Goal: Task Accomplishment & Management: Complete application form

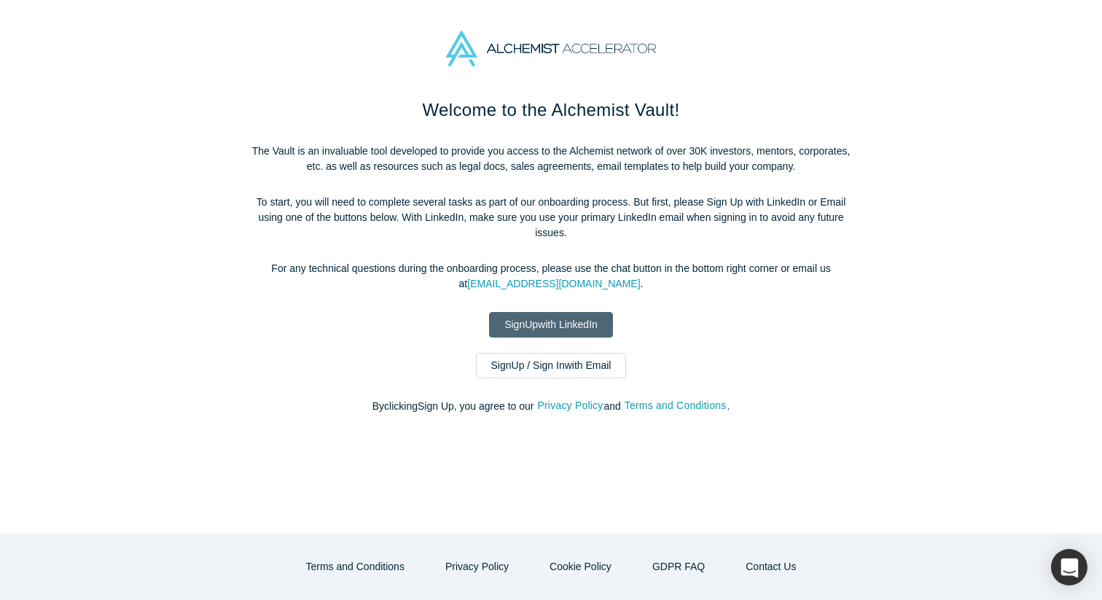
click at [553, 326] on link "Sign Up with LinkedIn" at bounding box center [551, 325] width 124 height 26
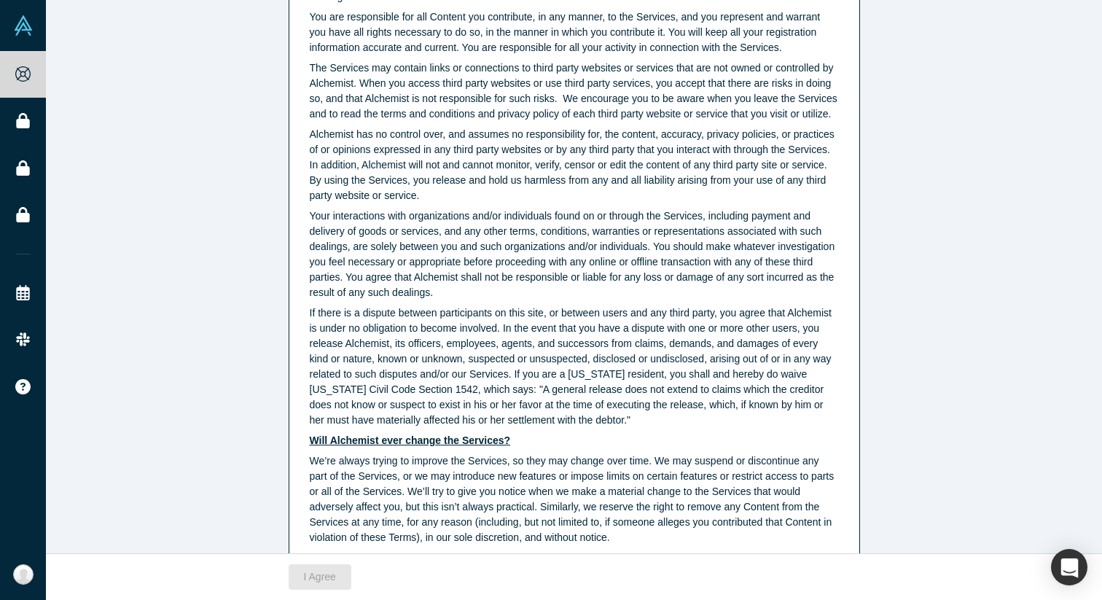
scroll to position [3662, 0]
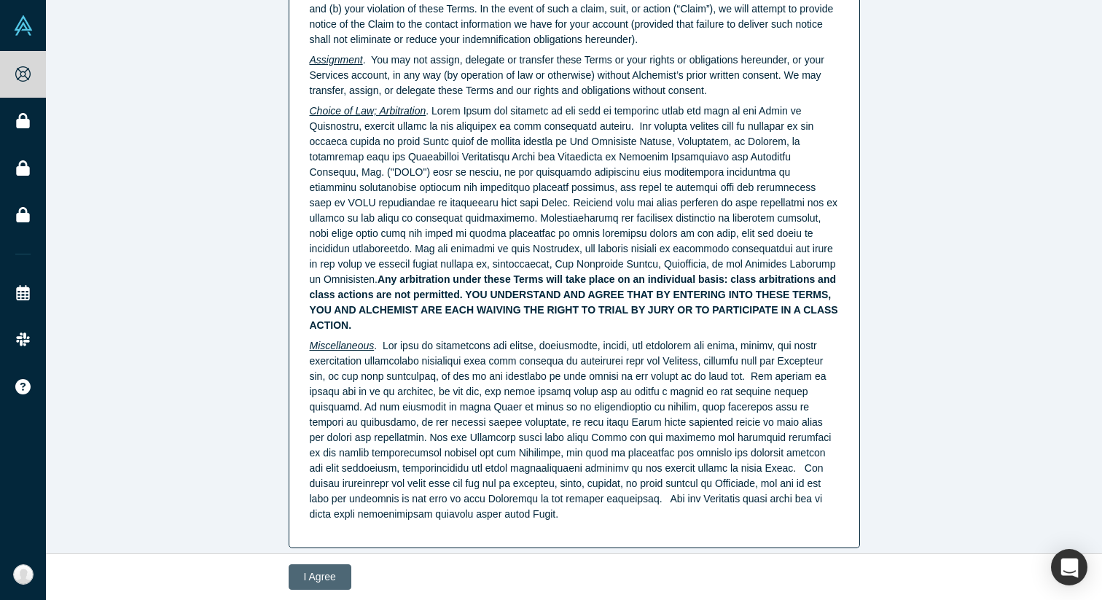
click at [313, 574] on button "I Agree" at bounding box center [320, 577] width 63 height 26
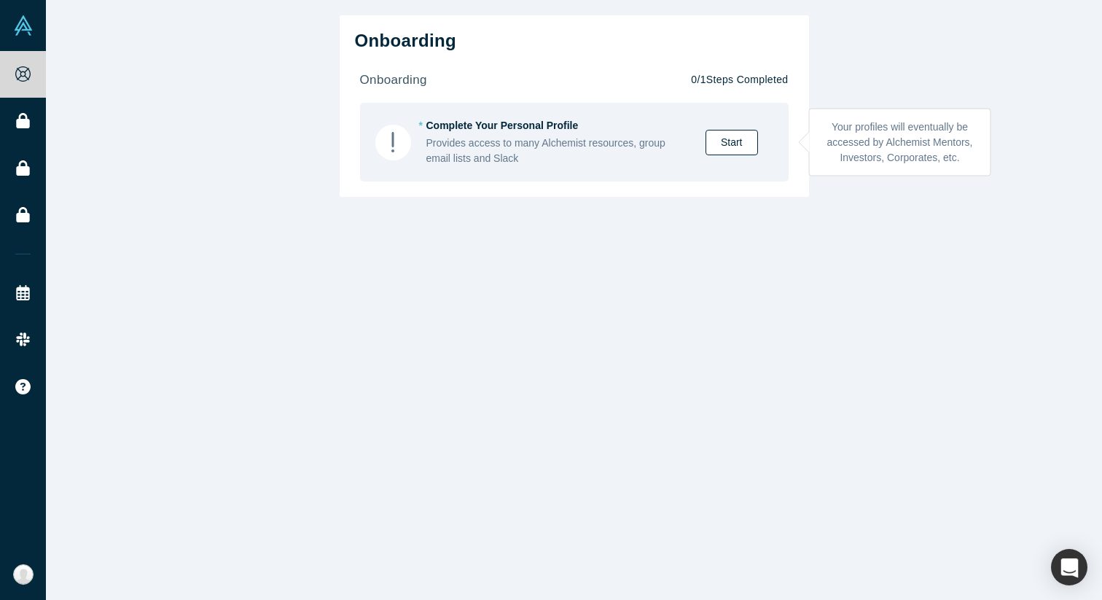
click at [725, 149] on link "Start" at bounding box center [731, 143] width 52 height 26
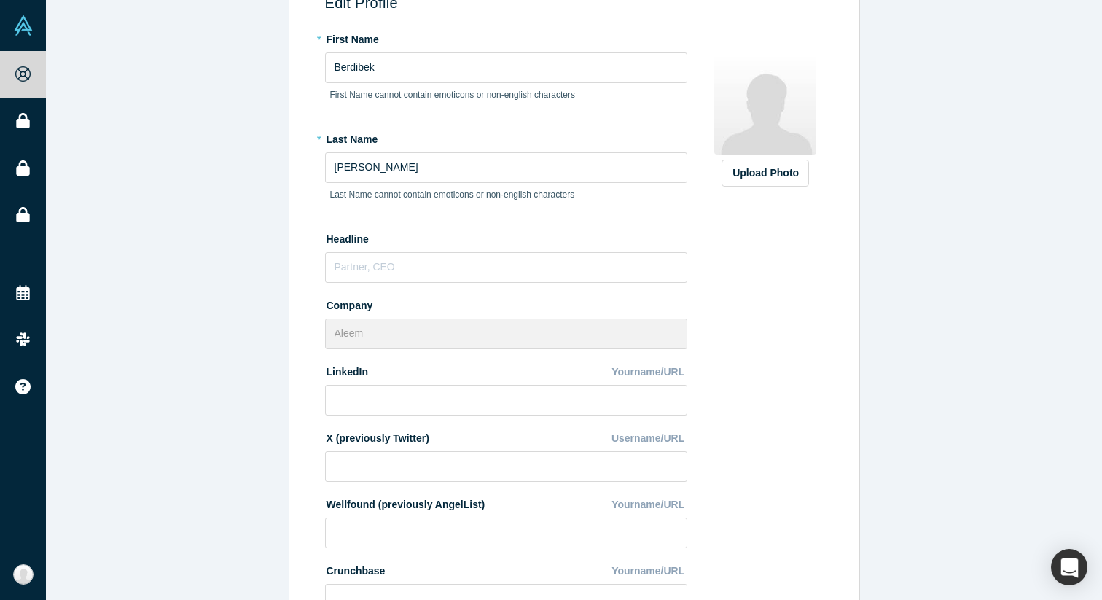
scroll to position [143, 0]
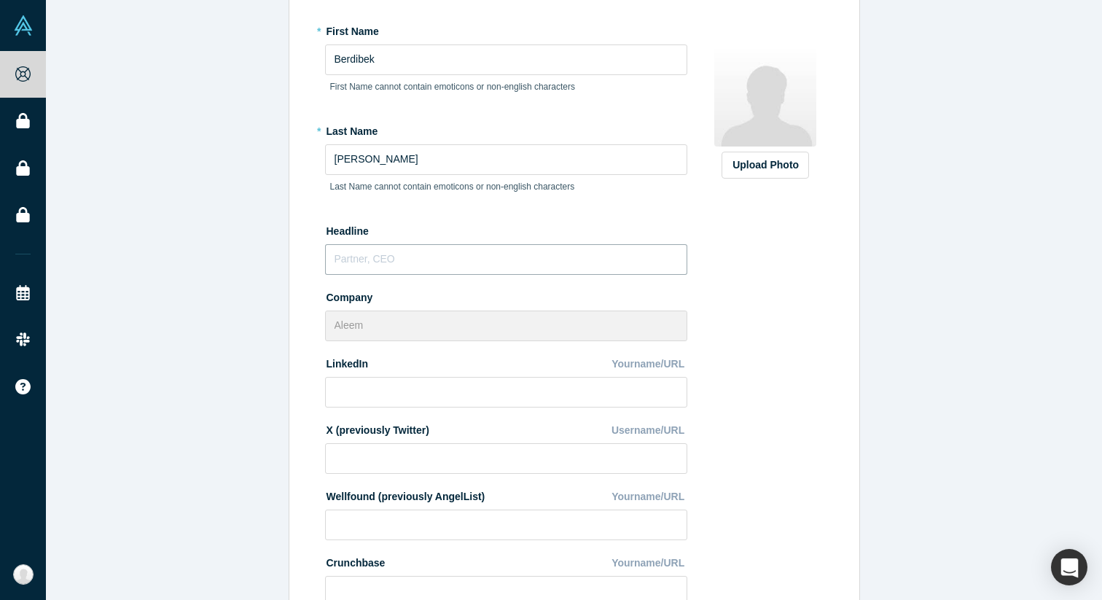
click at [503, 254] on input "text" at bounding box center [506, 259] width 362 height 31
type input "CBDO"
click at [469, 385] on input at bounding box center [506, 392] width 362 height 31
paste input "[URL][DOMAIN_NAME]"
type input "[URL][DOMAIN_NAME]"
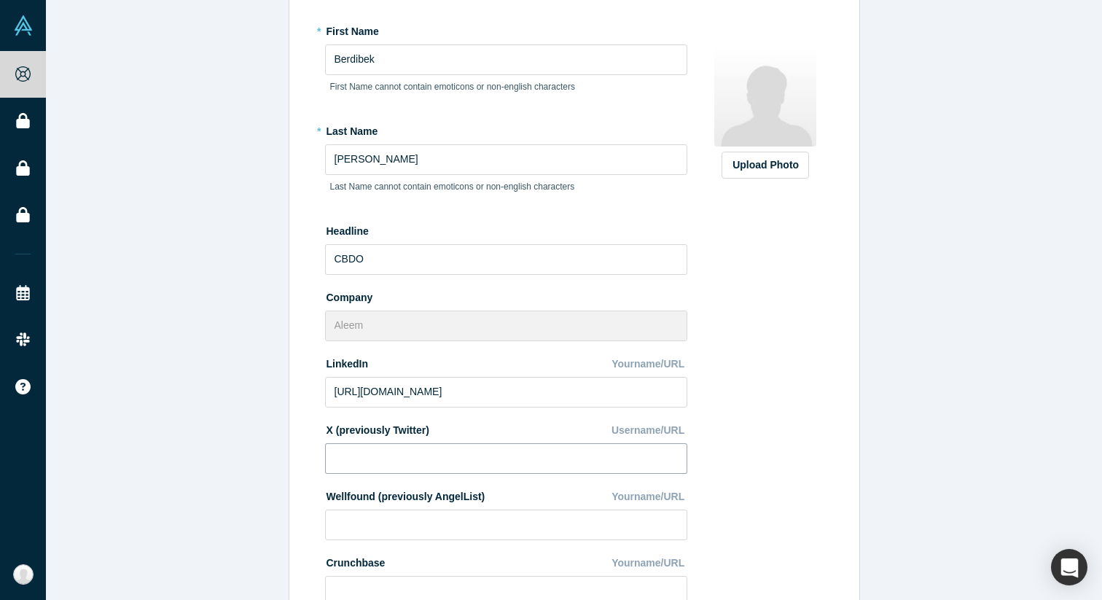
click at [449, 452] on input at bounding box center [506, 458] width 362 height 31
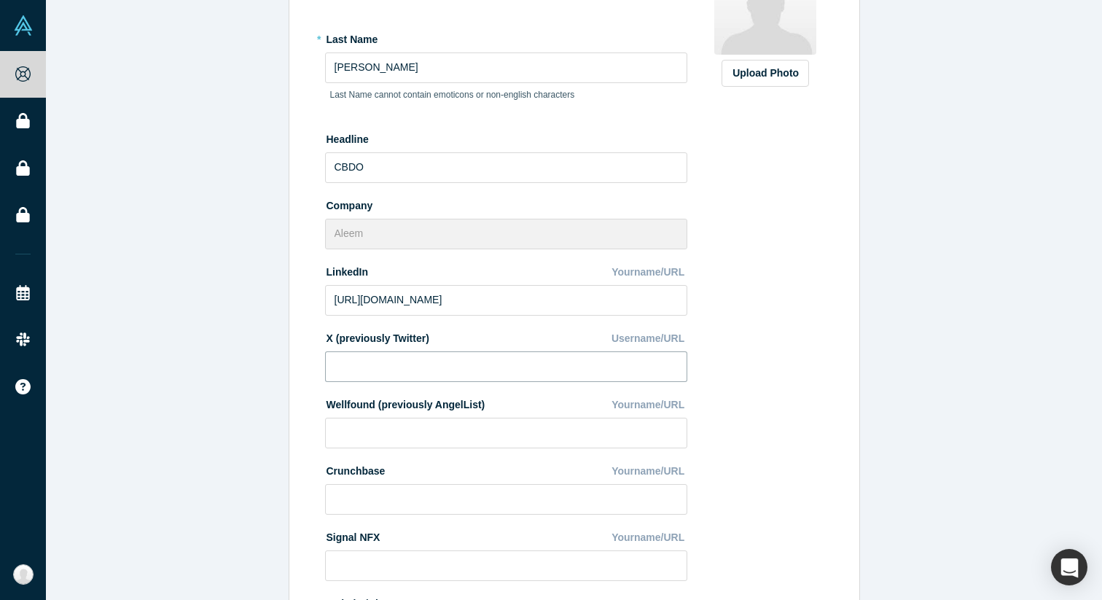
scroll to position [287, 0]
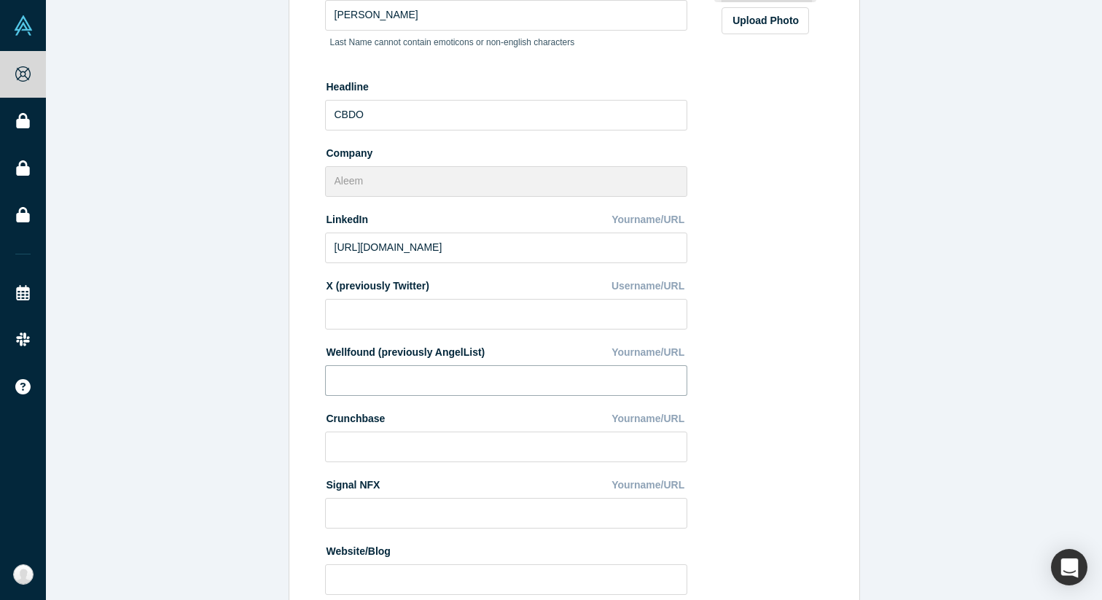
click at [444, 373] on input at bounding box center [506, 380] width 362 height 31
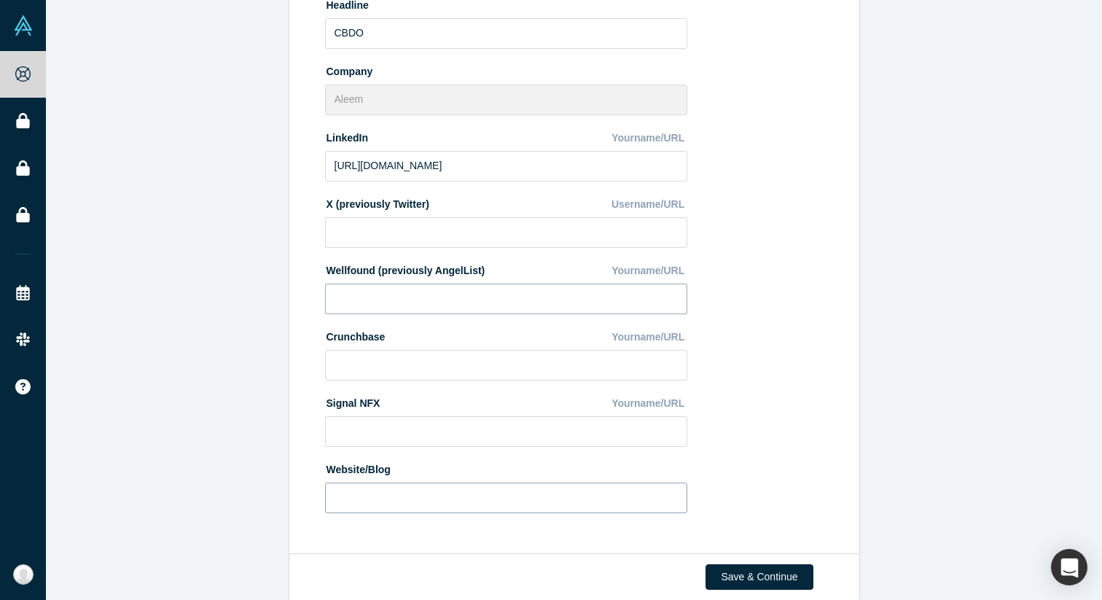
scroll to position [390, 0]
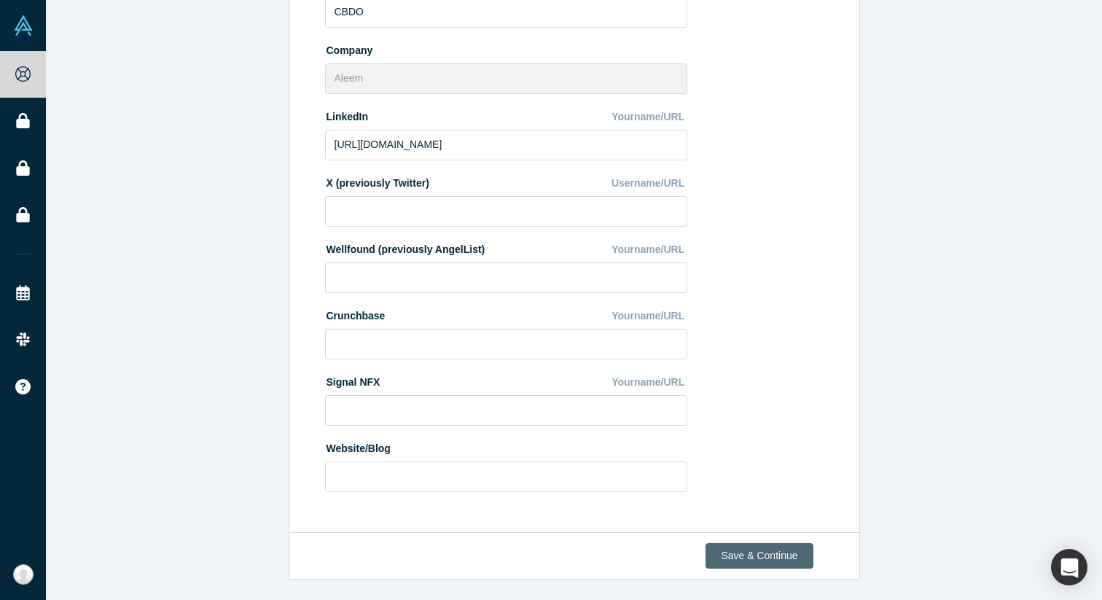
click at [749, 550] on button "Save & Continue" at bounding box center [758, 556] width 107 height 26
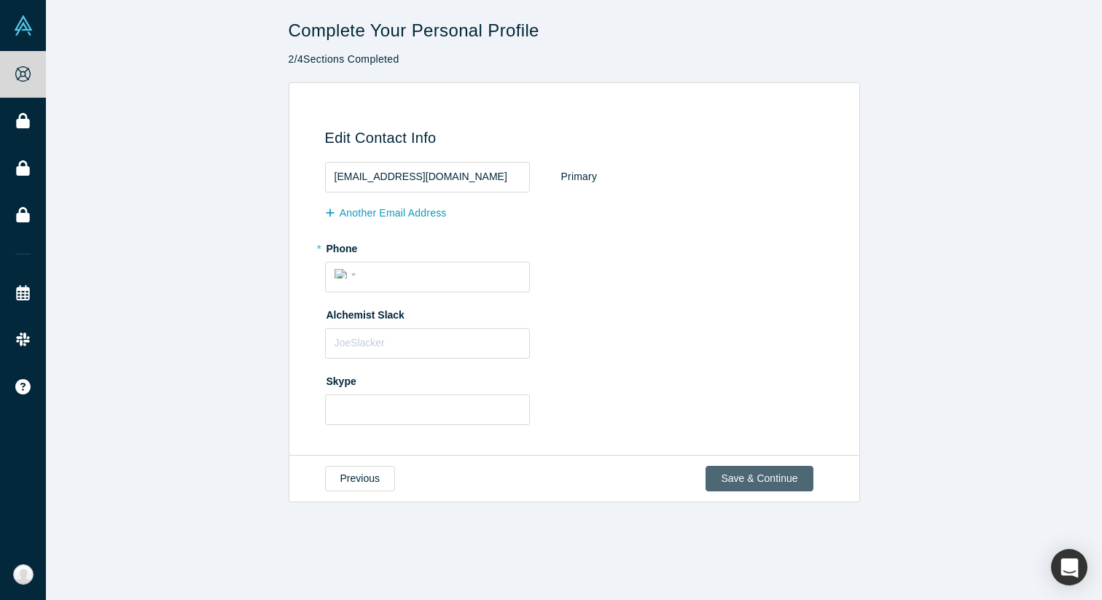
scroll to position [0, 0]
click at [492, 282] on input "tel" at bounding box center [441, 274] width 160 height 21
type input "[PHONE_NUMBER]"
click at [340, 272] on div "International [GEOGRAPHIC_DATA] [GEOGRAPHIC_DATA] [GEOGRAPHIC_DATA] [GEOGRAPHIC…" at bounding box center [347, 273] width 26 height 21
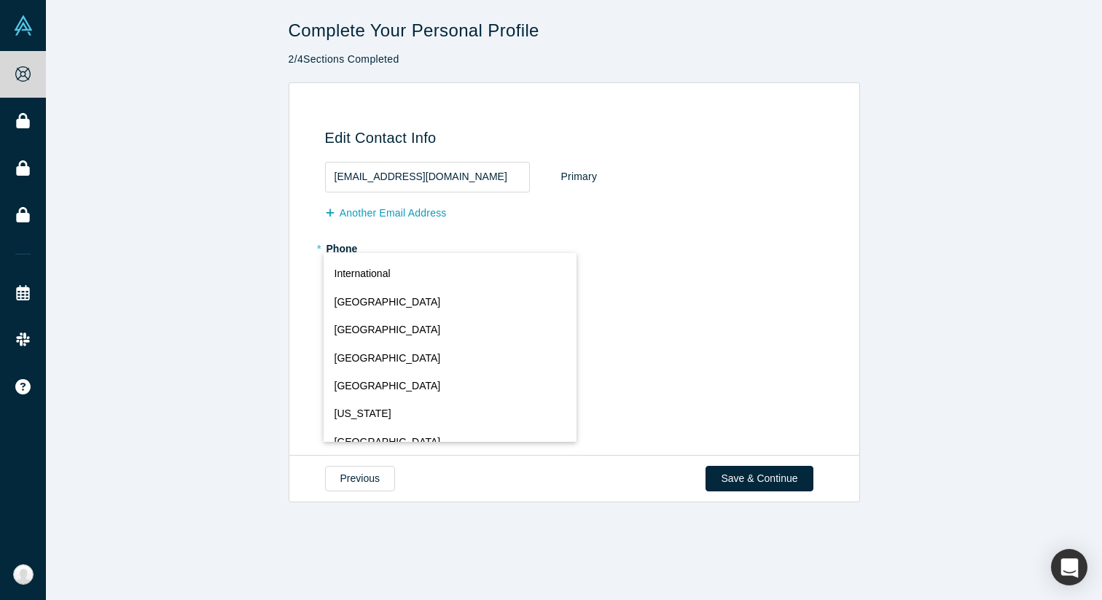
scroll to position [6446, 0]
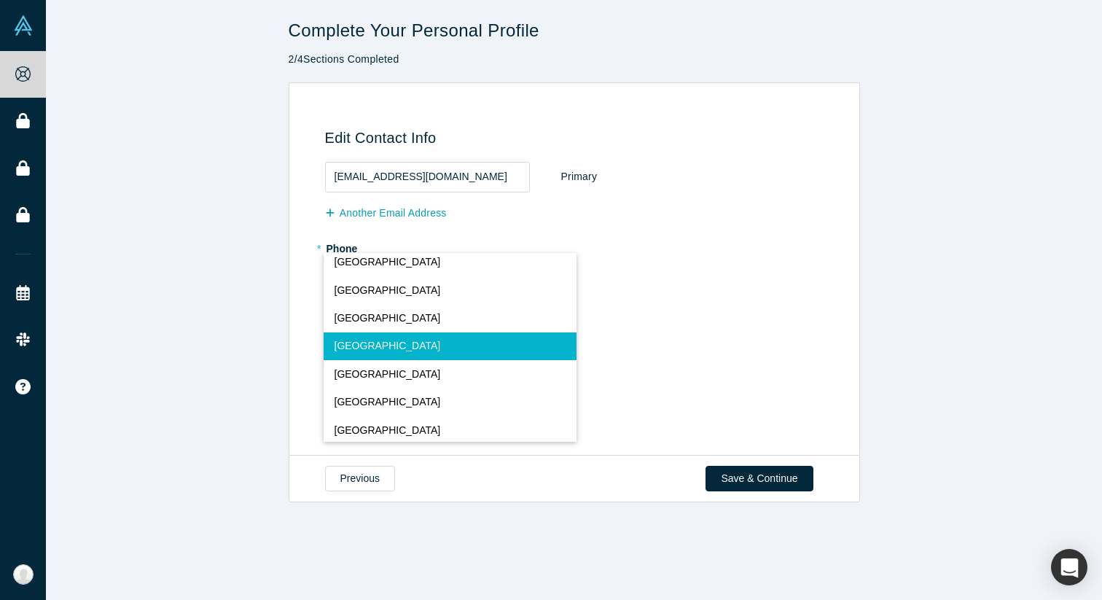
click at [364, 340] on span "[GEOGRAPHIC_DATA]" at bounding box center [387, 345] width 106 height 15
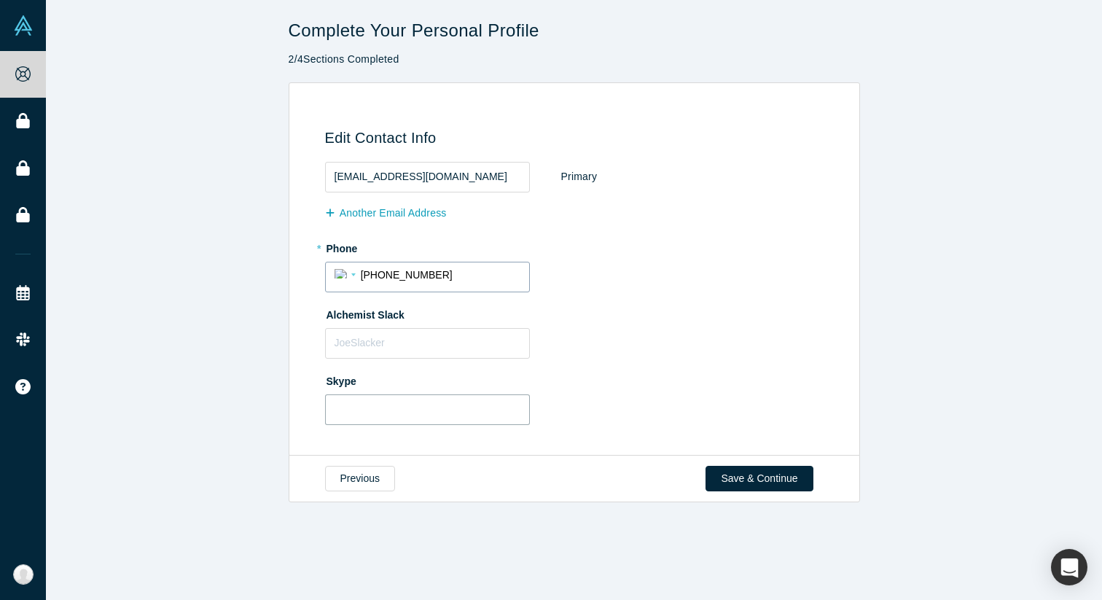
click at [442, 404] on input "text" at bounding box center [427, 409] width 205 height 31
click at [775, 483] on button "Save & Continue" at bounding box center [758, 479] width 107 height 26
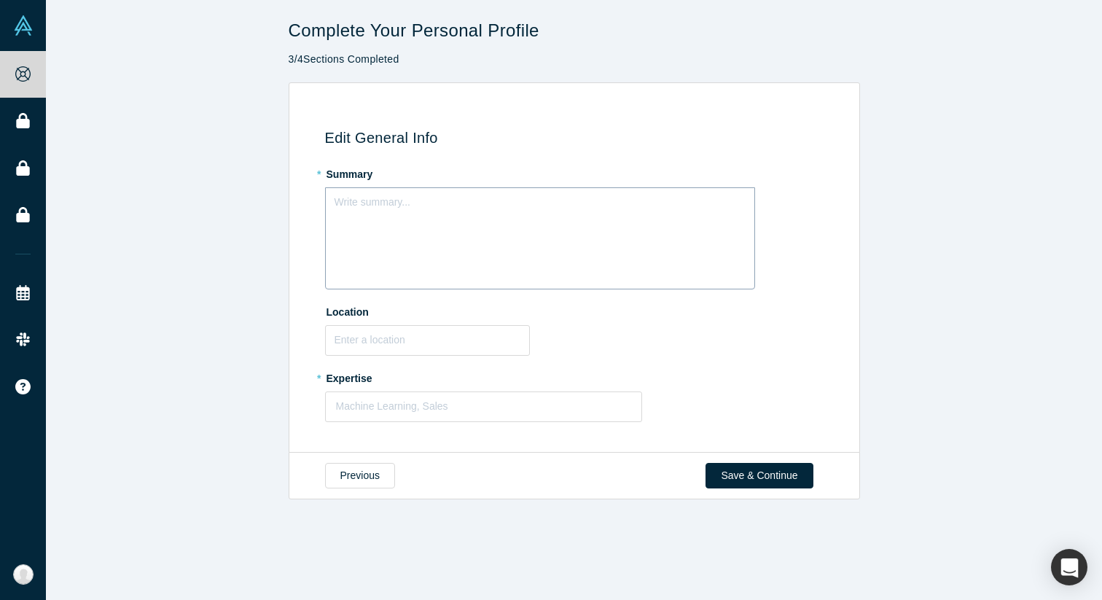
click at [506, 230] on div "Write summary..." at bounding box center [540, 238] width 430 height 102
click at [434, 348] on input "text" at bounding box center [427, 340] width 205 height 31
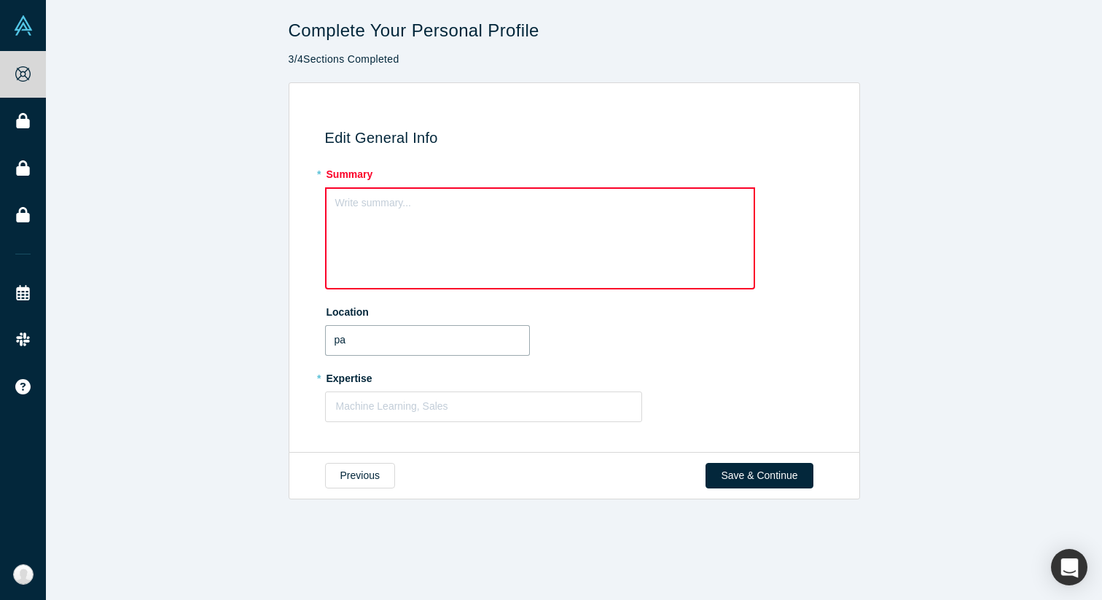
type input "p"
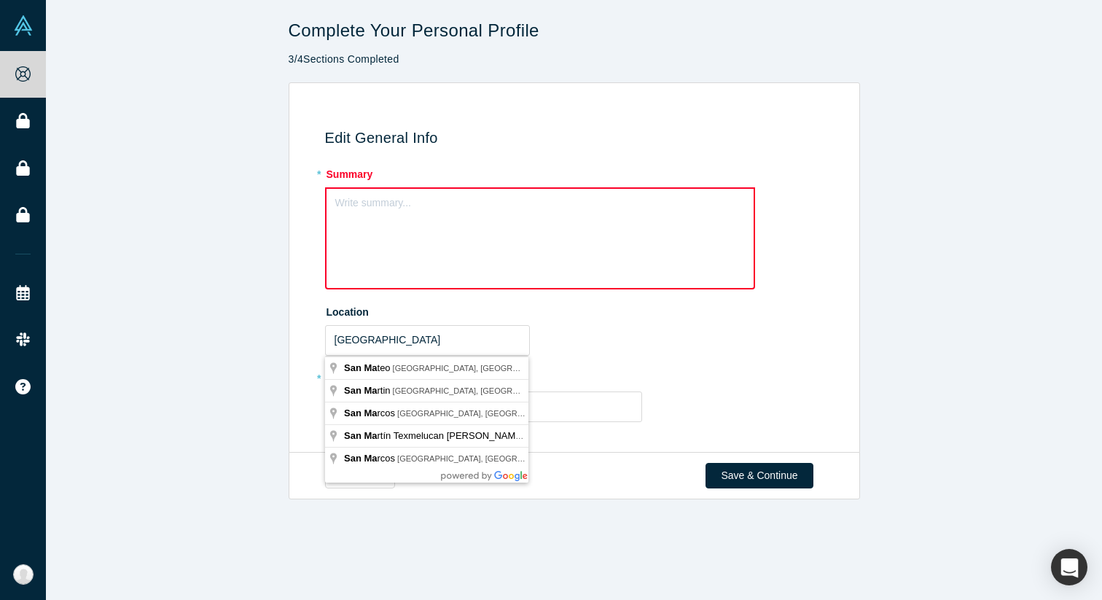
type input "[GEOGRAPHIC_DATA], [GEOGRAPHIC_DATA], [GEOGRAPHIC_DATA]"
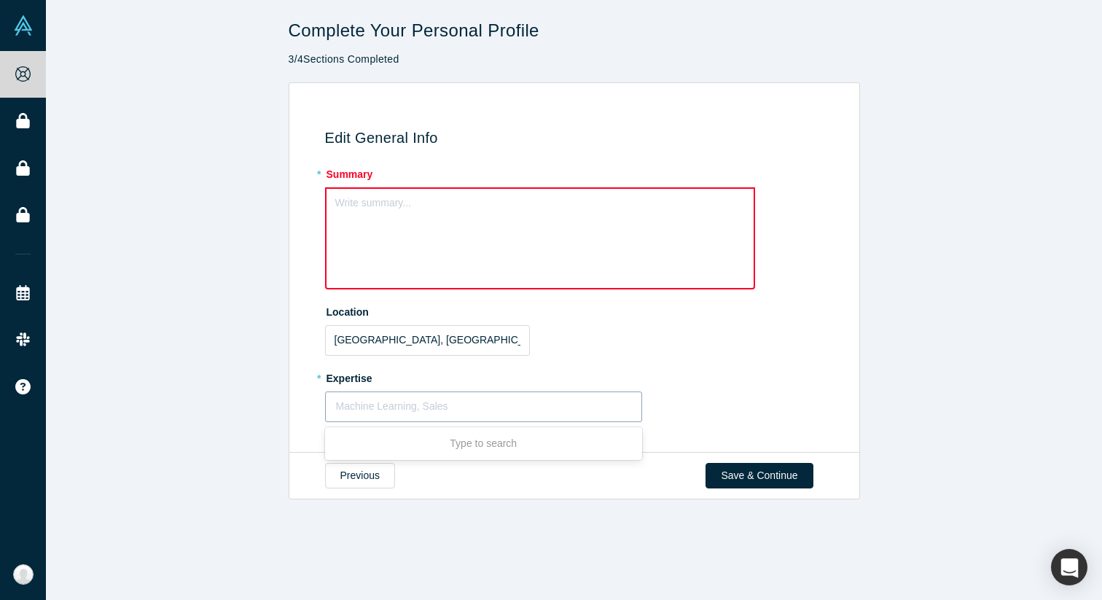
click at [425, 399] on div at bounding box center [484, 406] width 296 height 18
type input "s"
type input "busines"
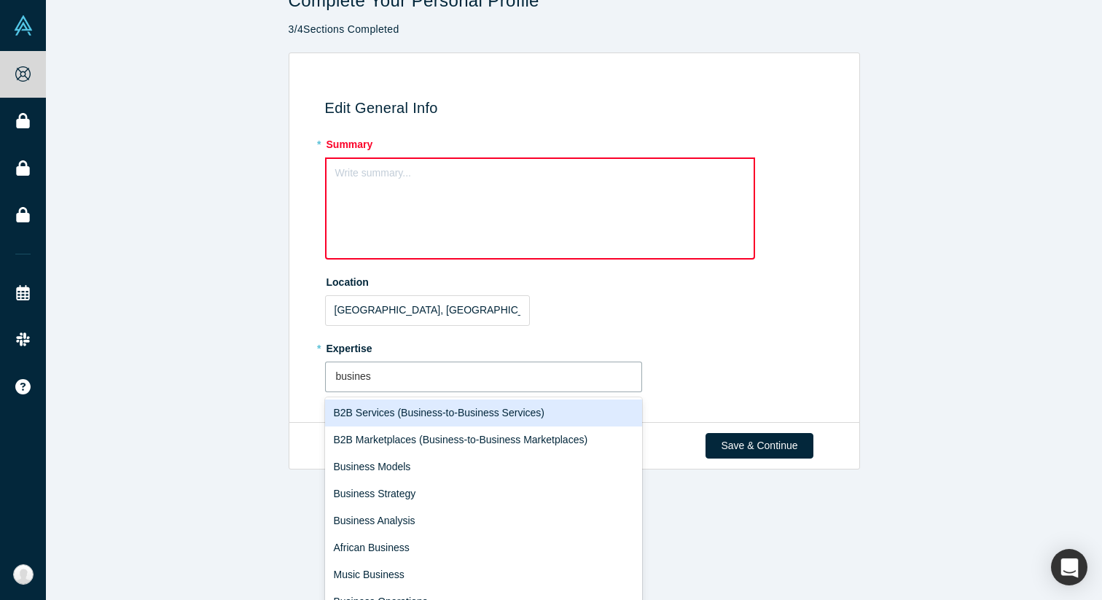
scroll to position [32, 0]
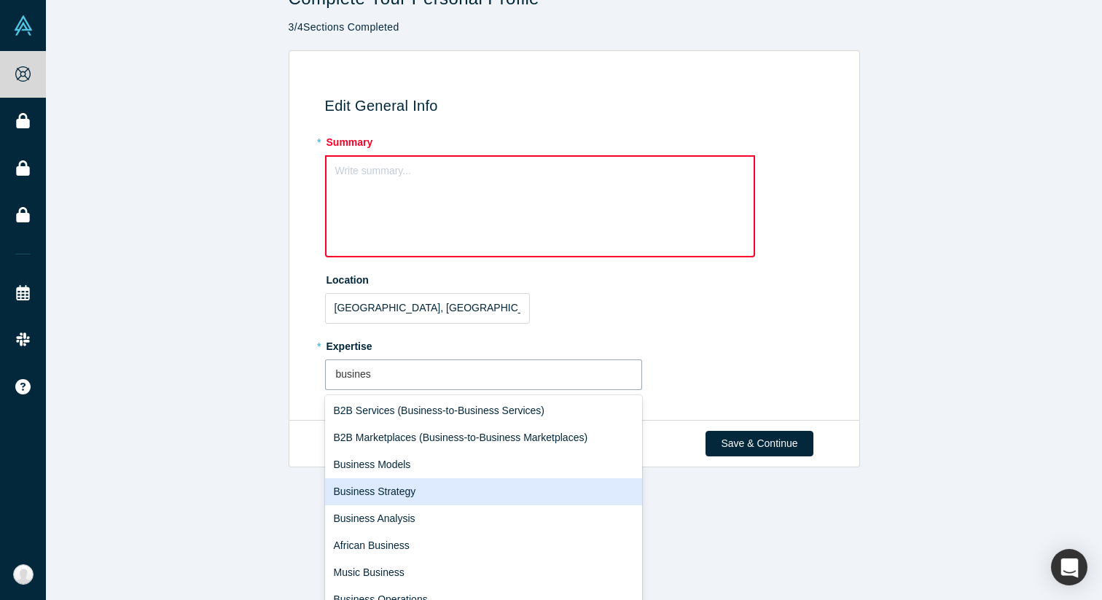
click at [477, 483] on div "Business Strategy" at bounding box center [484, 491] width 318 height 27
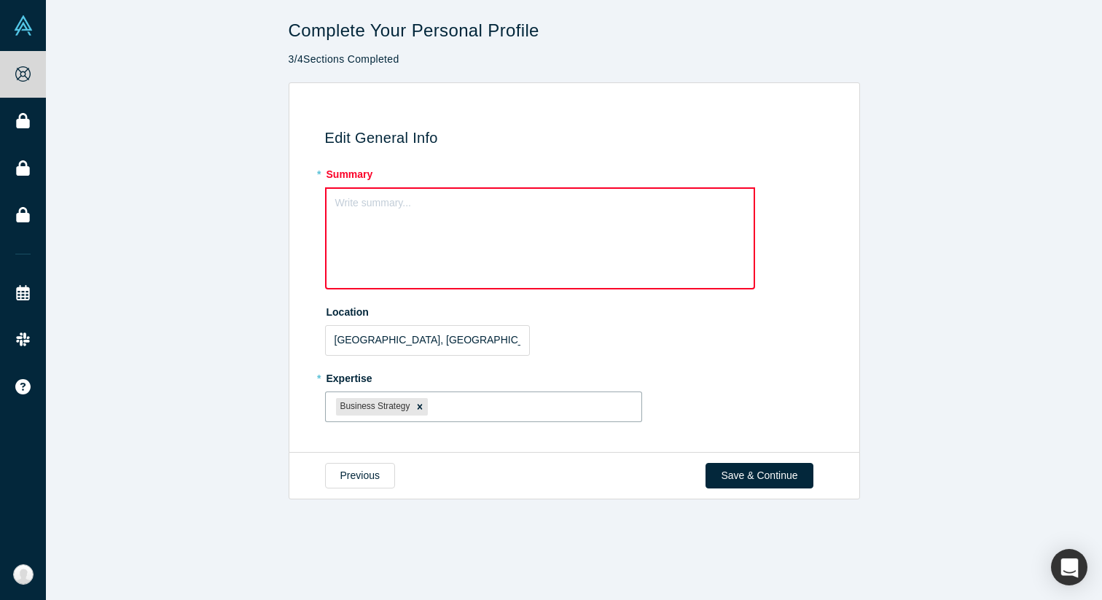
scroll to position [0, 0]
click at [466, 412] on div at bounding box center [531, 406] width 200 height 18
type input "unit"
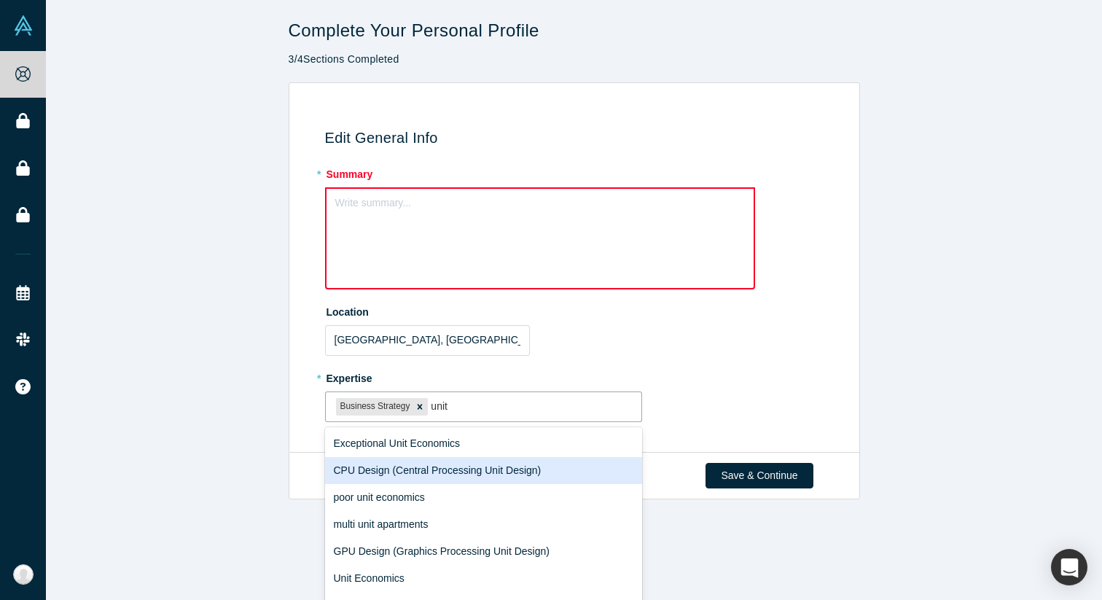
scroll to position [84, 0]
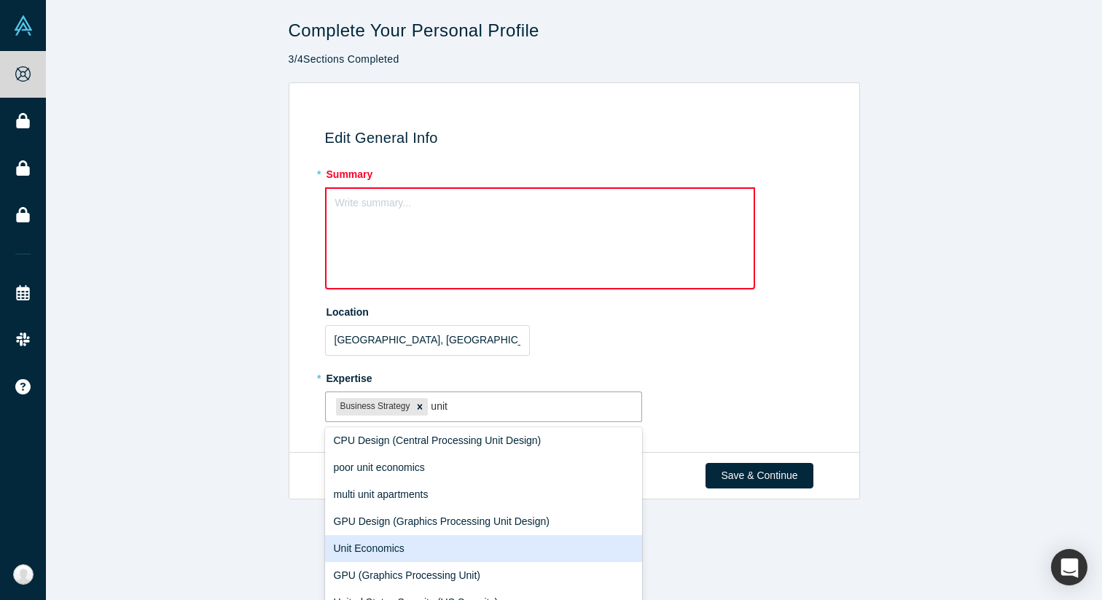
click at [423, 541] on div "Unit Economics" at bounding box center [484, 548] width 318 height 27
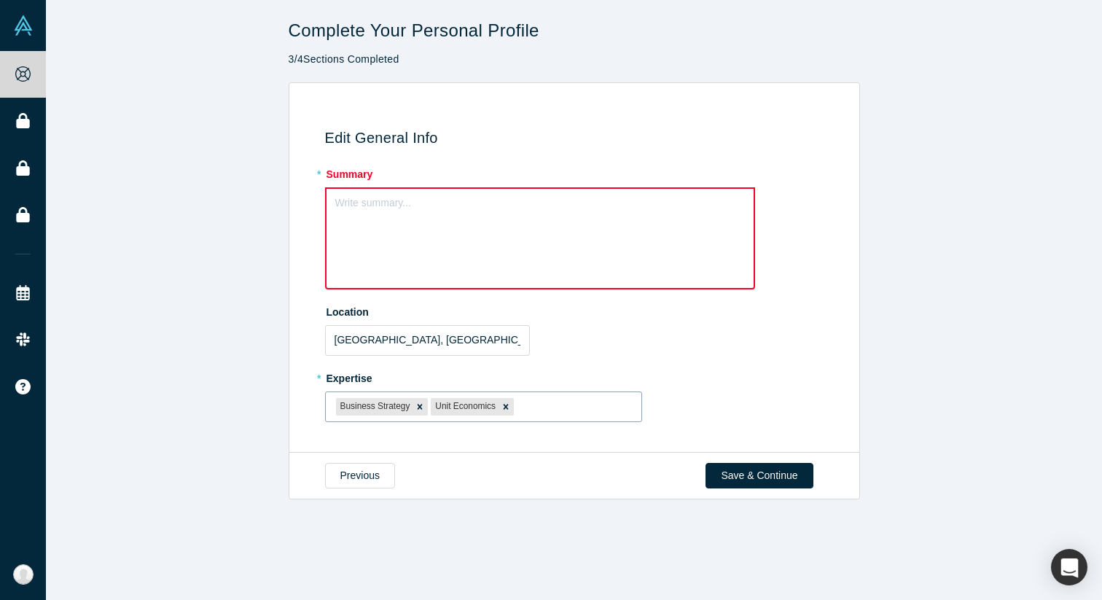
click at [538, 416] on div "Business Strategy Unit Economics" at bounding box center [484, 406] width 316 height 24
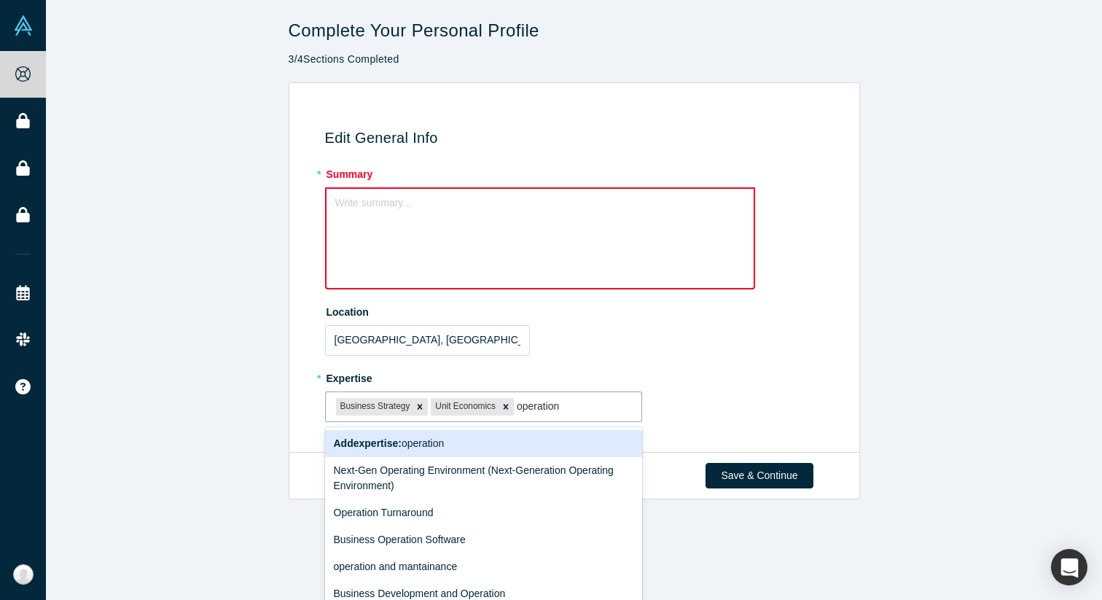
type input "operations"
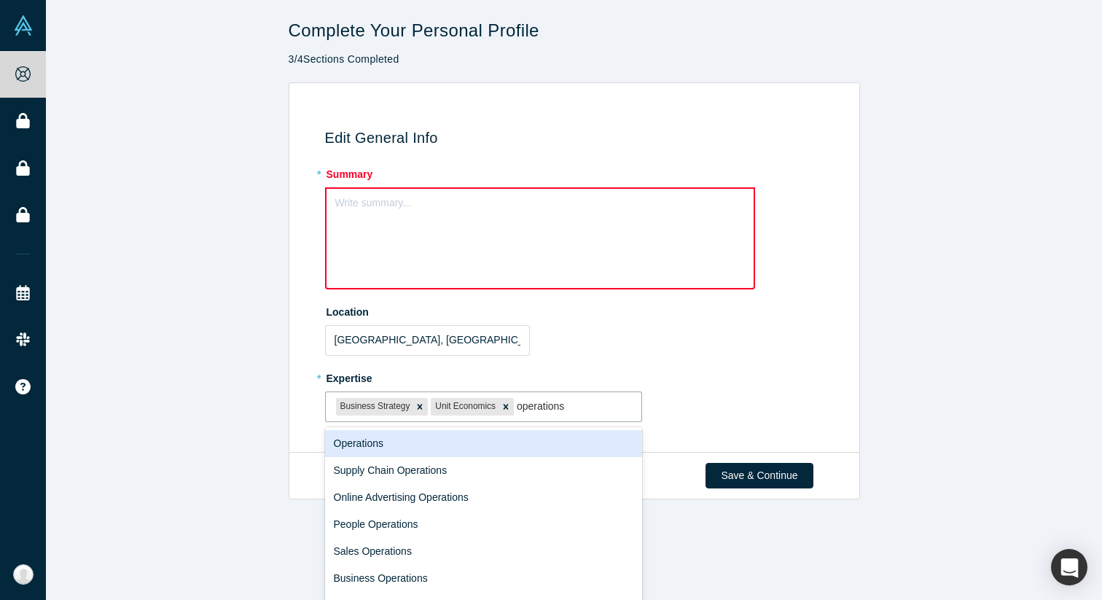
click at [502, 445] on div "Operations" at bounding box center [484, 443] width 318 height 27
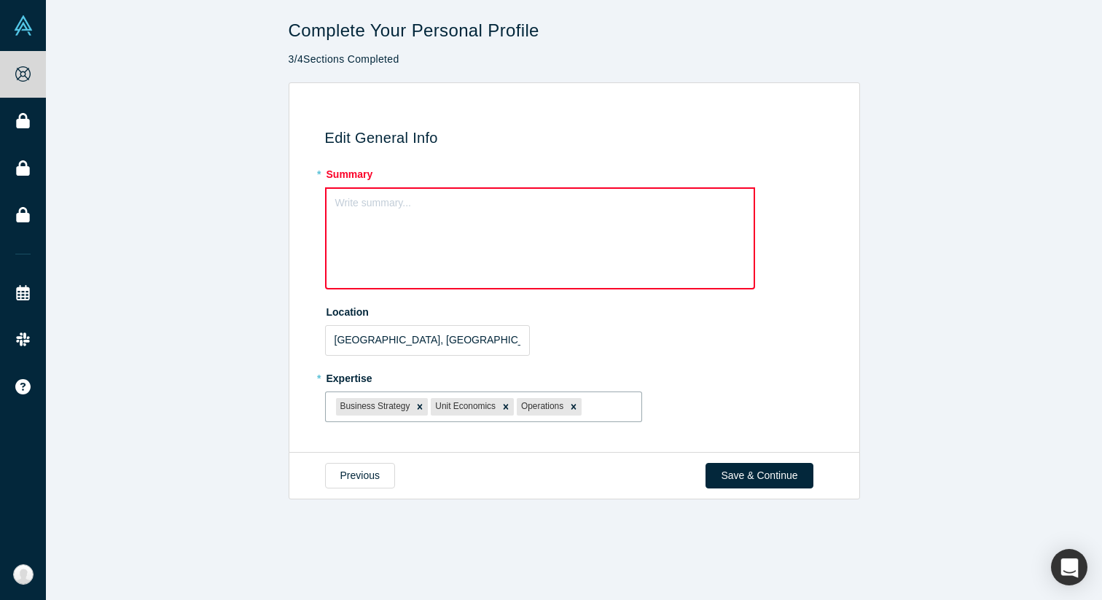
click at [481, 264] on div "Write summary..." at bounding box center [540, 238] width 430 height 102
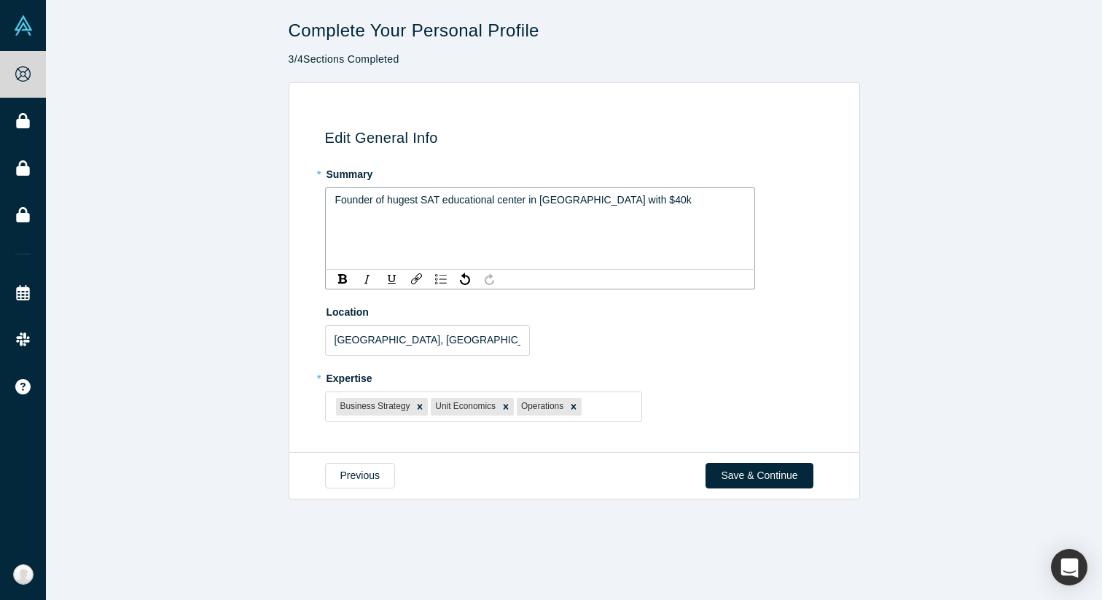
click at [661, 203] on div "Founder of hugest SAT educational center in [GEOGRAPHIC_DATA] with $40k" at bounding box center [540, 199] width 410 height 15
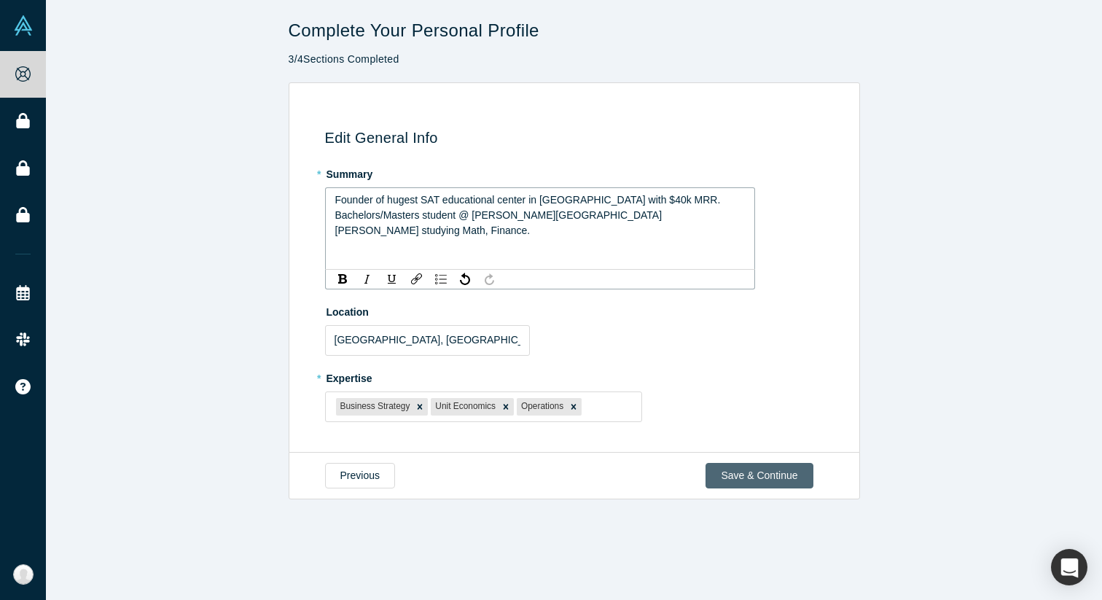
click at [788, 475] on button "Save & Continue" at bounding box center [758, 476] width 107 height 26
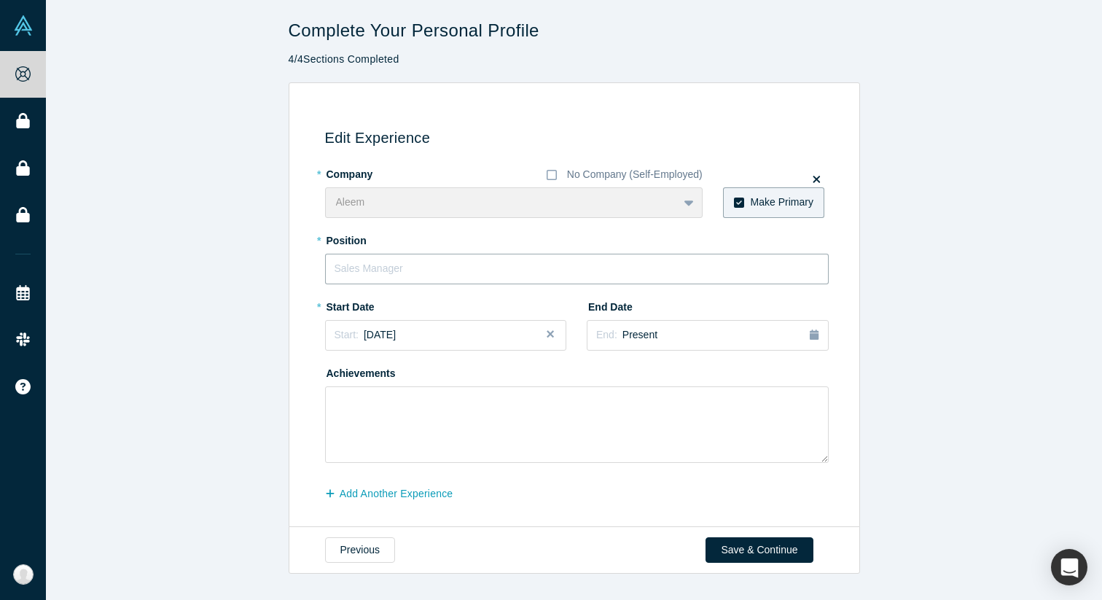
click at [459, 270] on input "text" at bounding box center [577, 269] width 504 height 31
type input "CBDO"
click at [392, 329] on span "[DATE]" at bounding box center [380, 335] width 32 height 12
click at [415, 441] on div "Aug" at bounding box center [404, 442] width 47 height 15
click at [770, 547] on button "Save & Continue" at bounding box center [758, 550] width 107 height 26
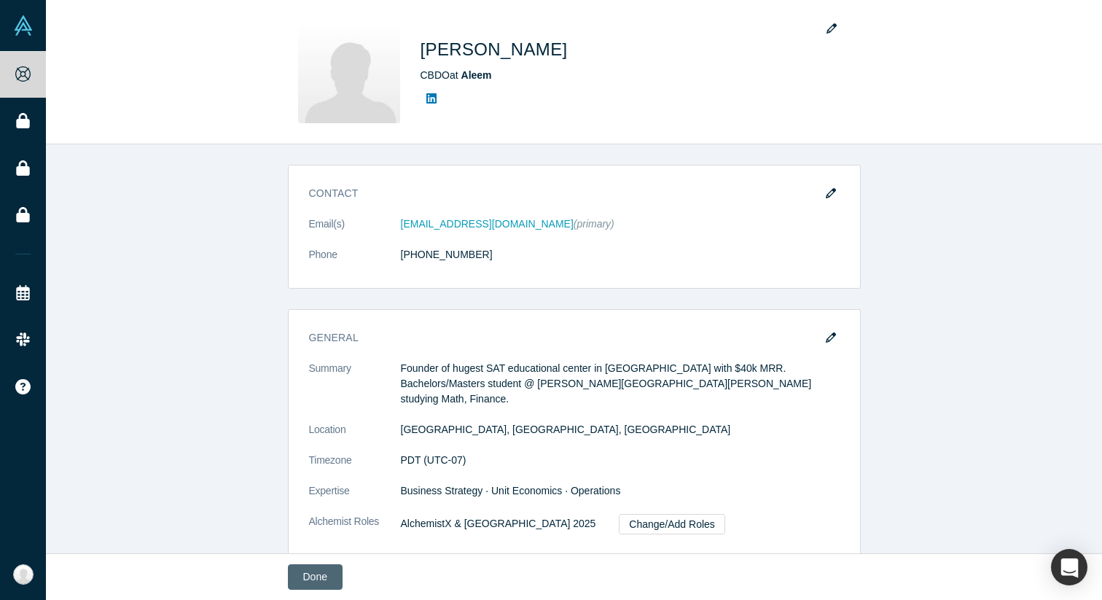
click at [323, 573] on button "Done" at bounding box center [315, 577] width 55 height 26
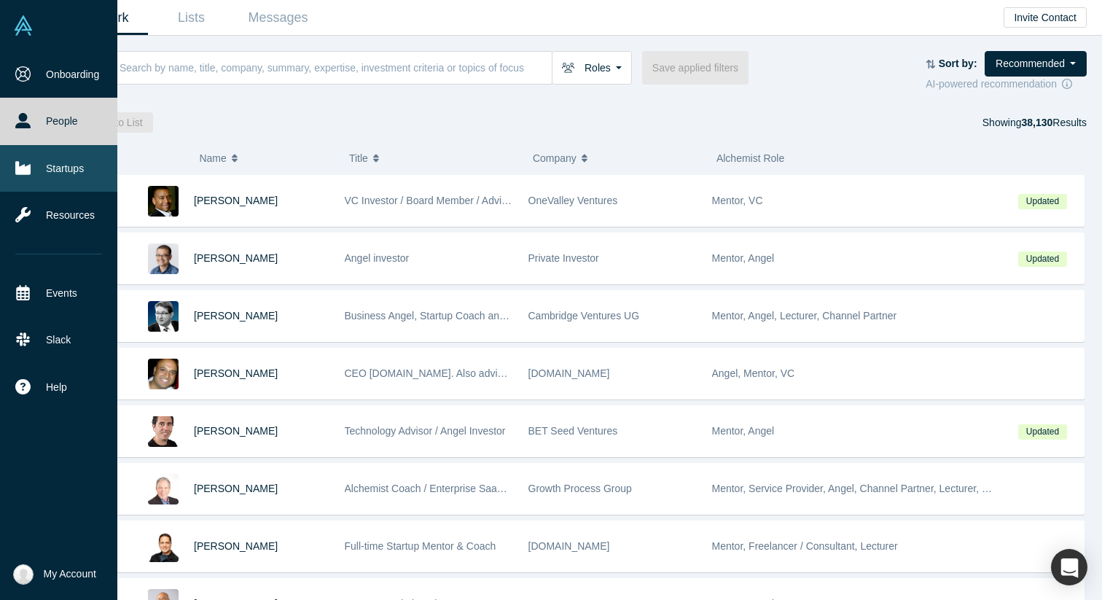
click at [12, 175] on link "Startups" at bounding box center [58, 168] width 117 height 47
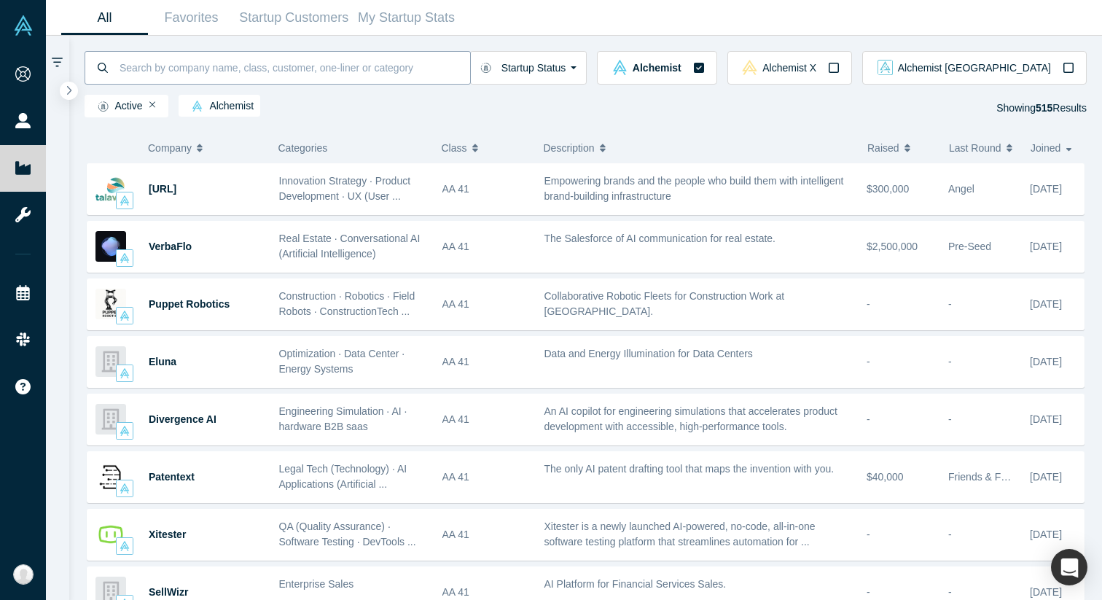
click at [227, 62] on input at bounding box center [294, 67] width 352 height 34
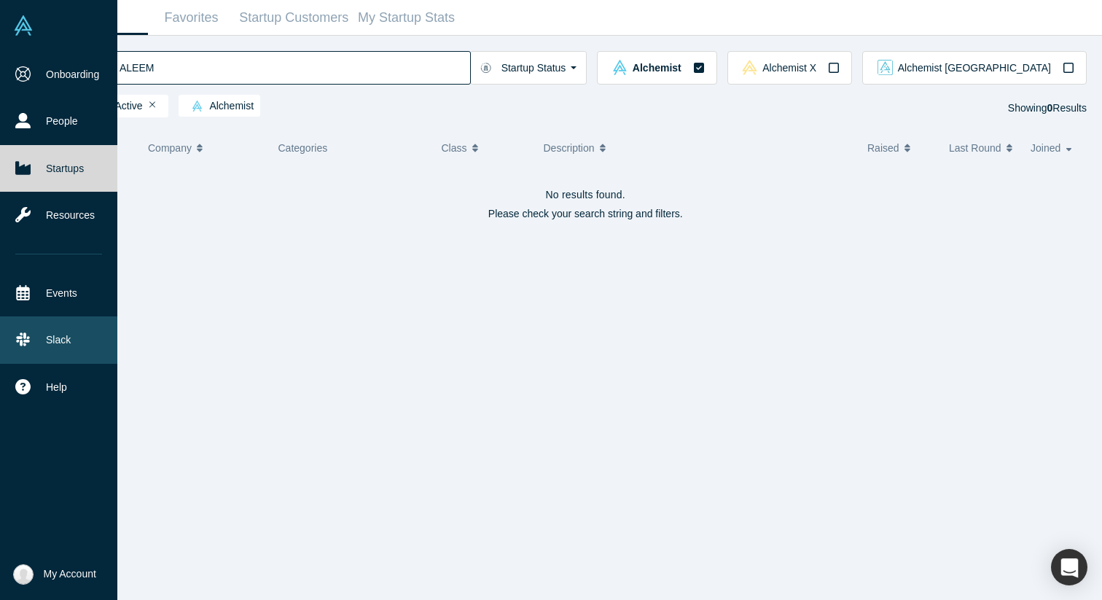
type input "ALEEM"
click at [47, 324] on link "Slack" at bounding box center [58, 339] width 117 height 47
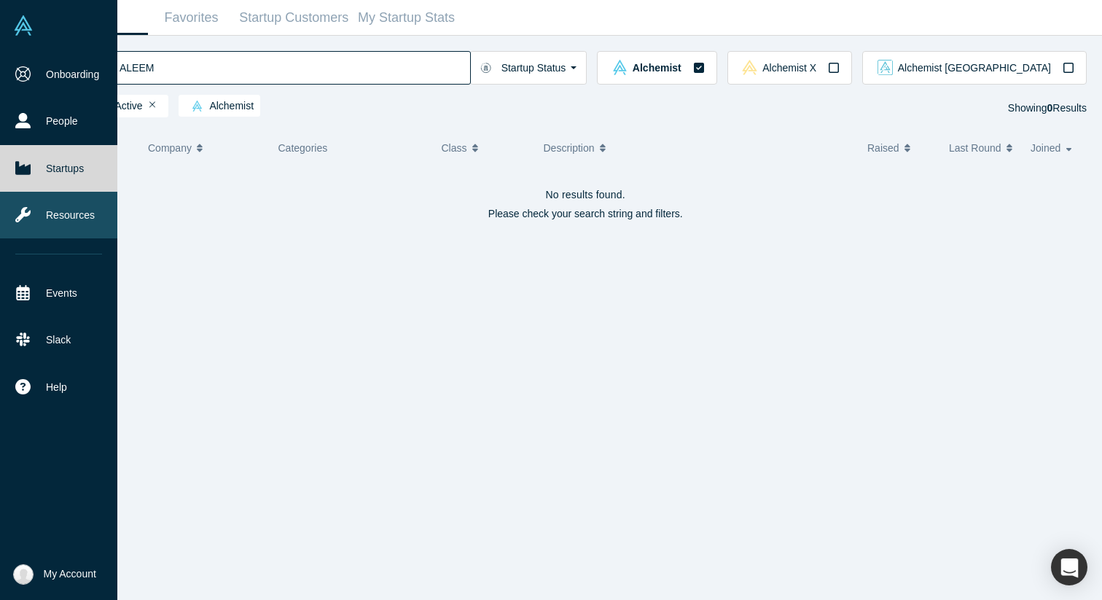
click at [31, 221] on link "Resources" at bounding box center [58, 215] width 117 height 47
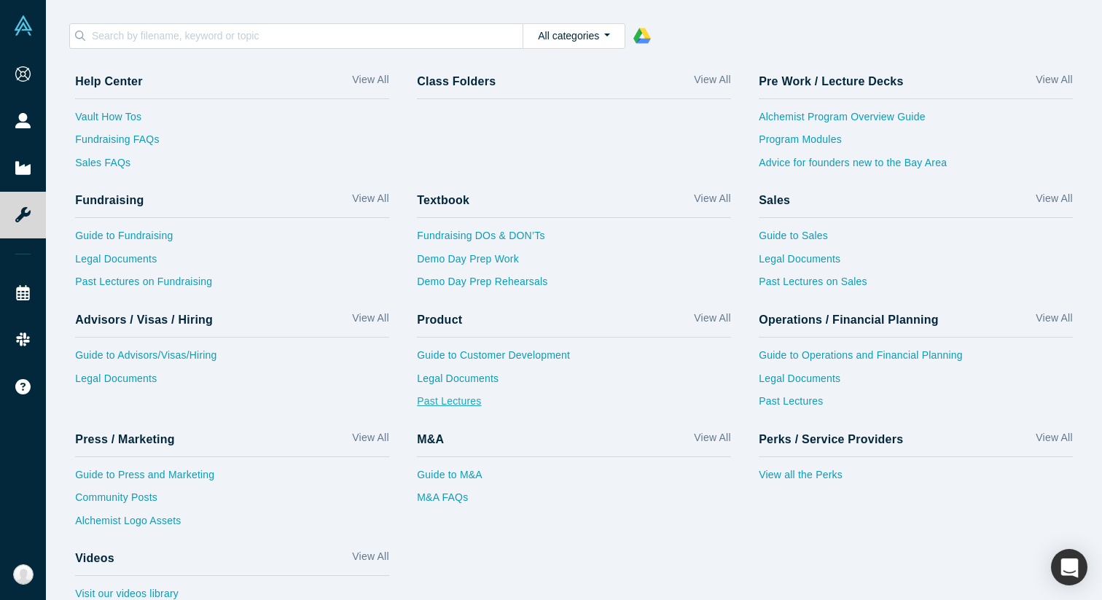
scroll to position [22, 0]
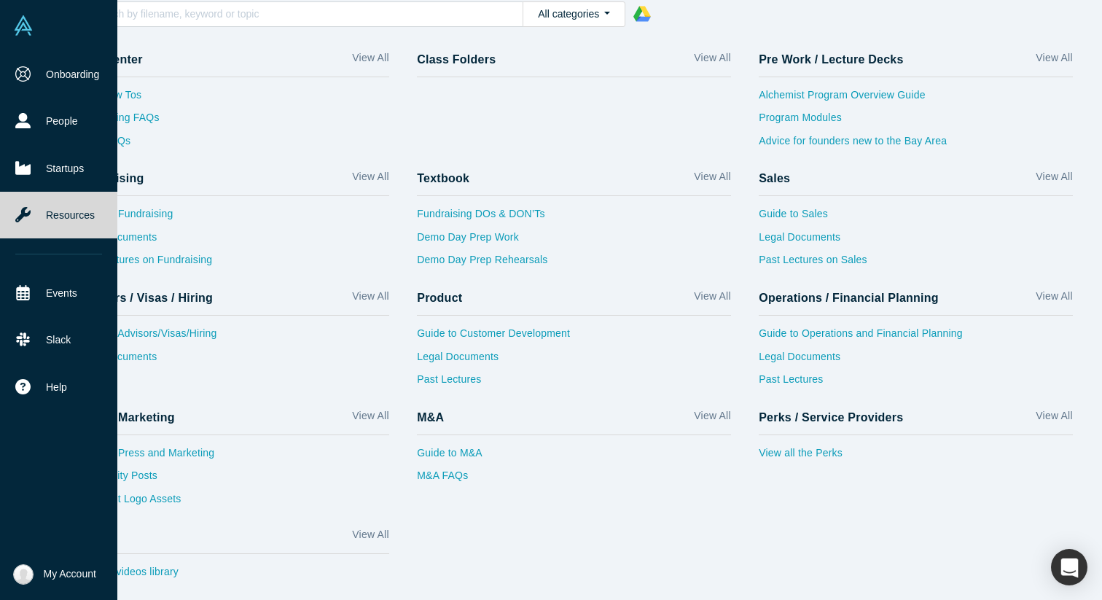
click at [47, 581] on button "My Account" at bounding box center [54, 574] width 83 height 20
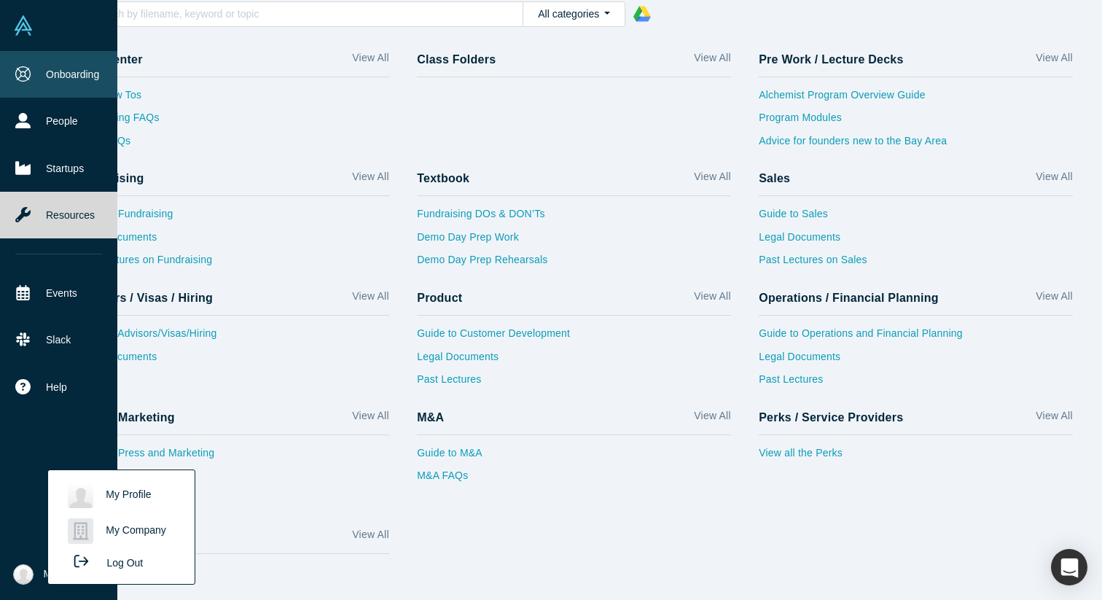
click at [36, 70] on link "Onboarding" at bounding box center [58, 74] width 117 height 47
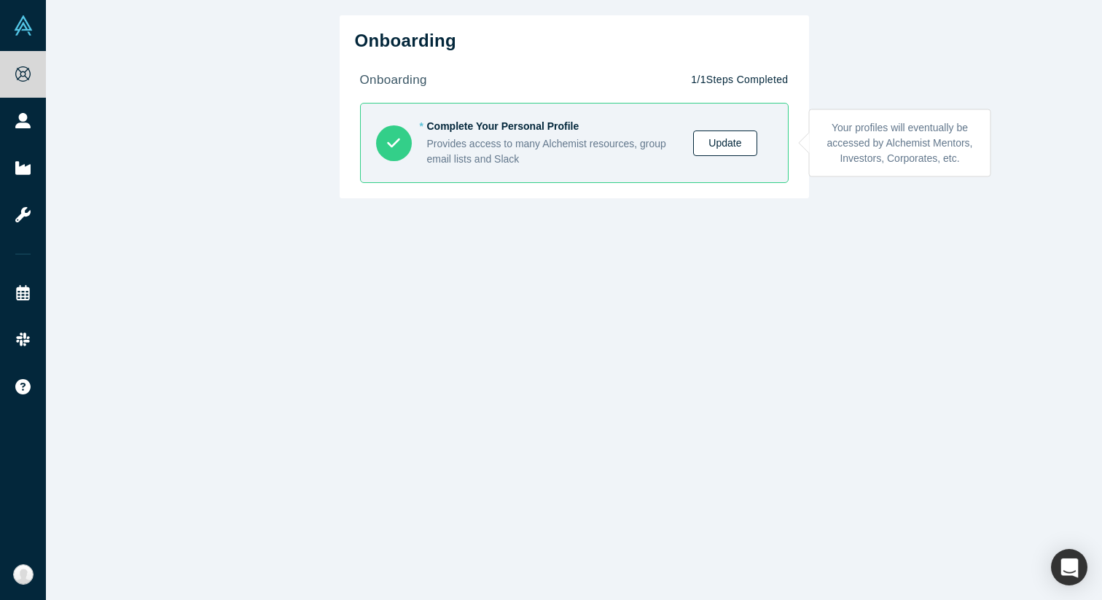
click at [715, 144] on link "Update" at bounding box center [724, 143] width 63 height 26
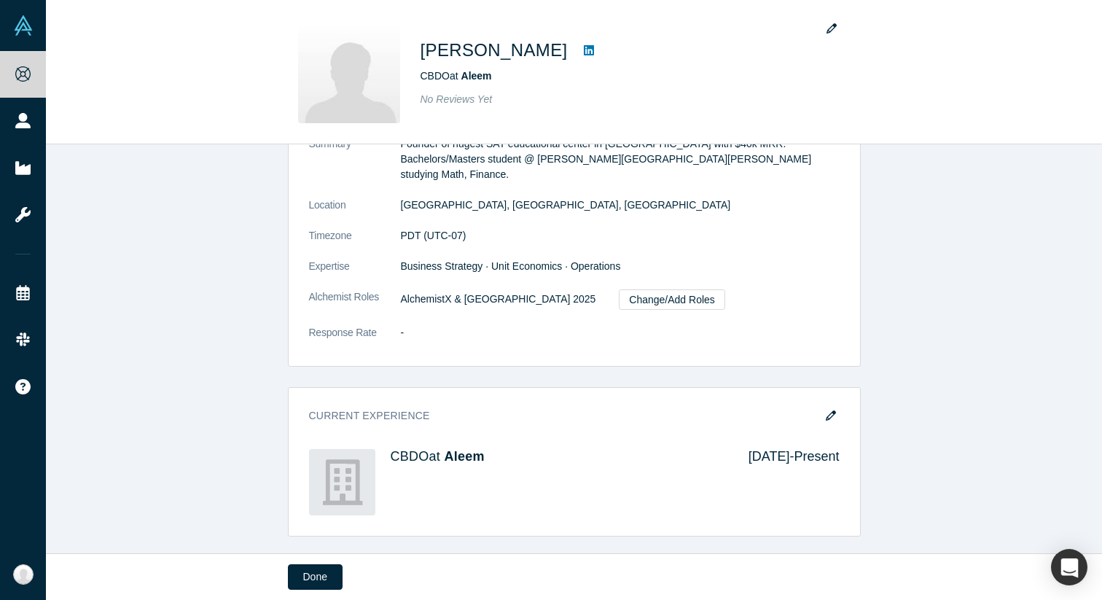
scroll to position [521, 0]
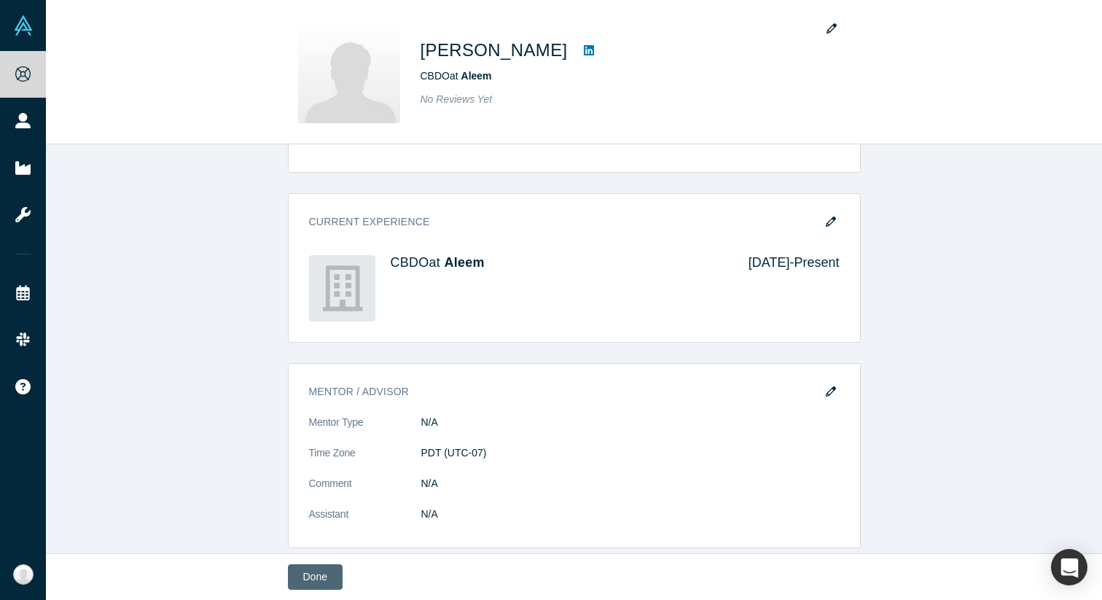
click at [321, 584] on button "Done" at bounding box center [315, 577] width 55 height 26
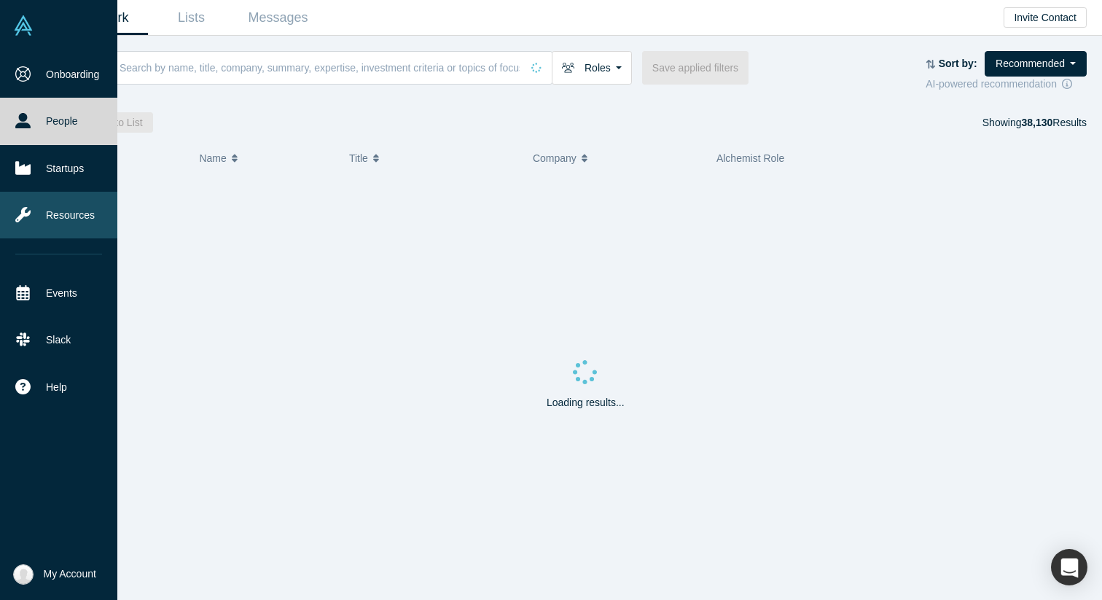
click at [74, 224] on link "Resources" at bounding box center [58, 215] width 117 height 47
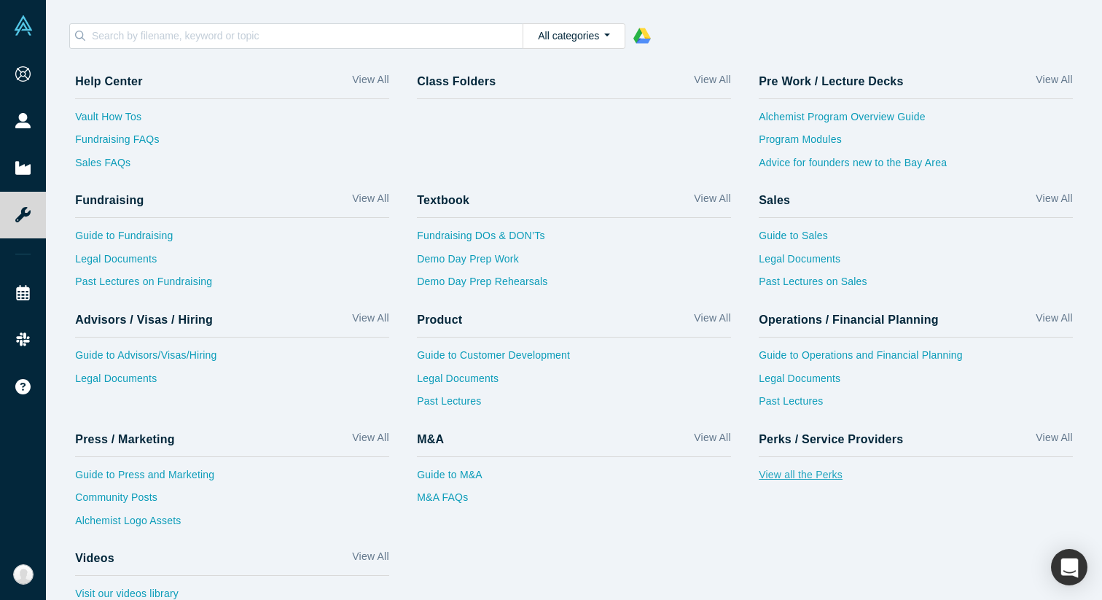
click at [834, 471] on link "View all the Perks" at bounding box center [916, 478] width 314 height 23
